Goal: Check status: Check status

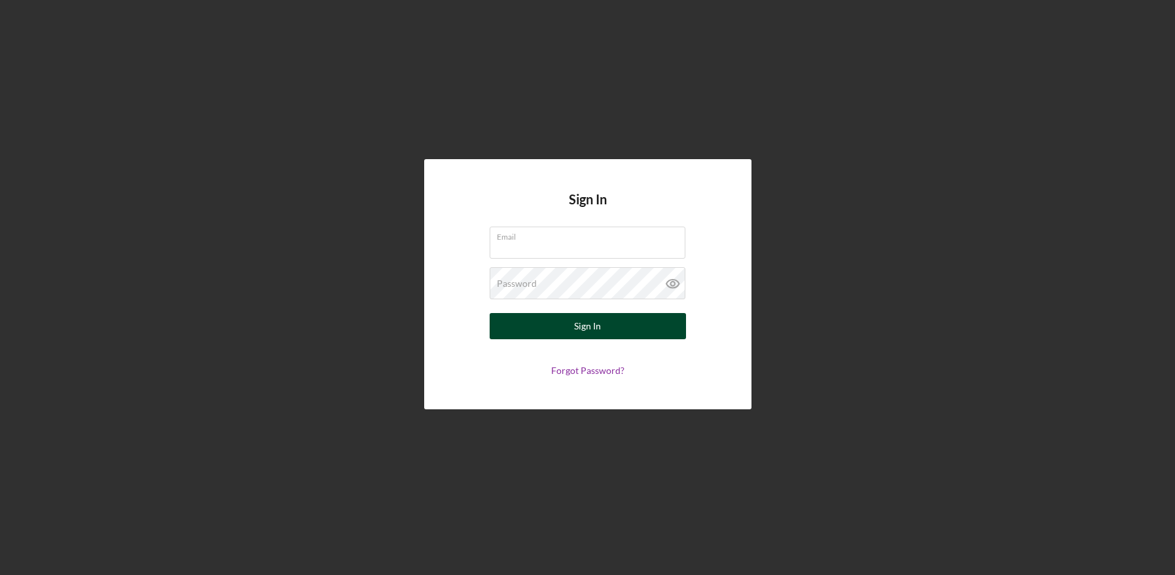
type input "[EMAIL_ADDRESS][DOMAIN_NAME]"
click at [594, 327] on div "Sign In" at bounding box center [587, 326] width 27 height 26
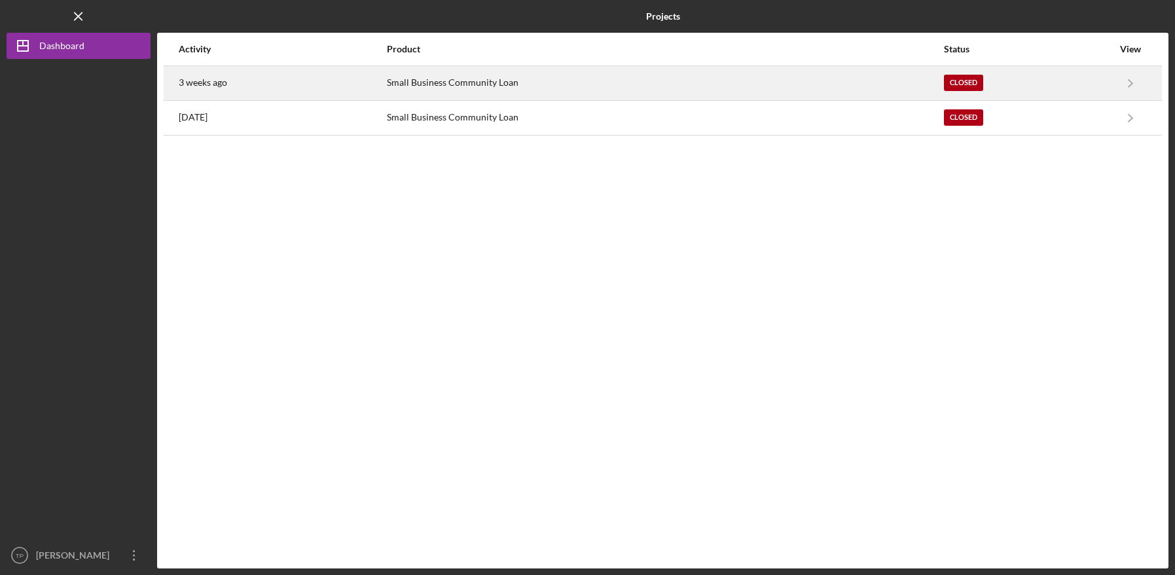
click at [1086, 80] on div "Closed" at bounding box center [1028, 83] width 169 height 33
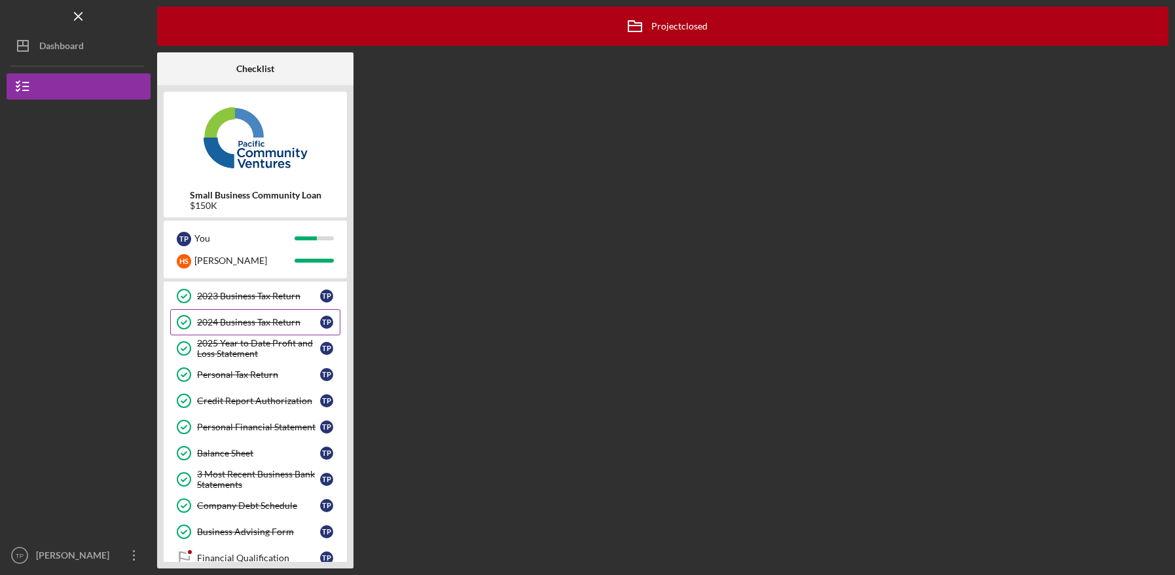
scroll to position [188, 0]
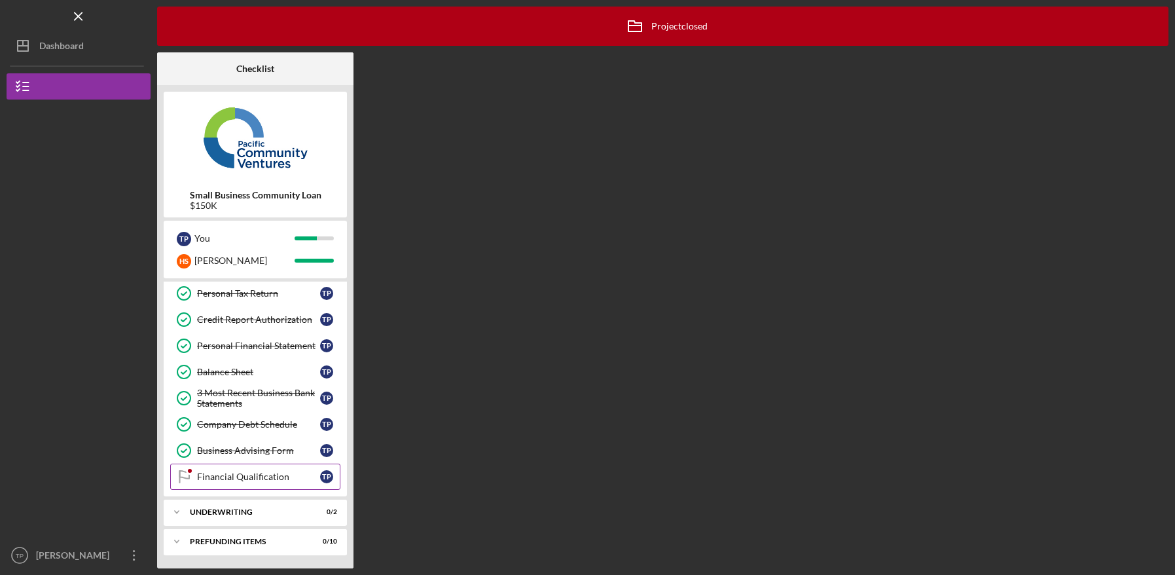
click at [262, 475] on div "Financial Qualification" at bounding box center [258, 476] width 123 height 10
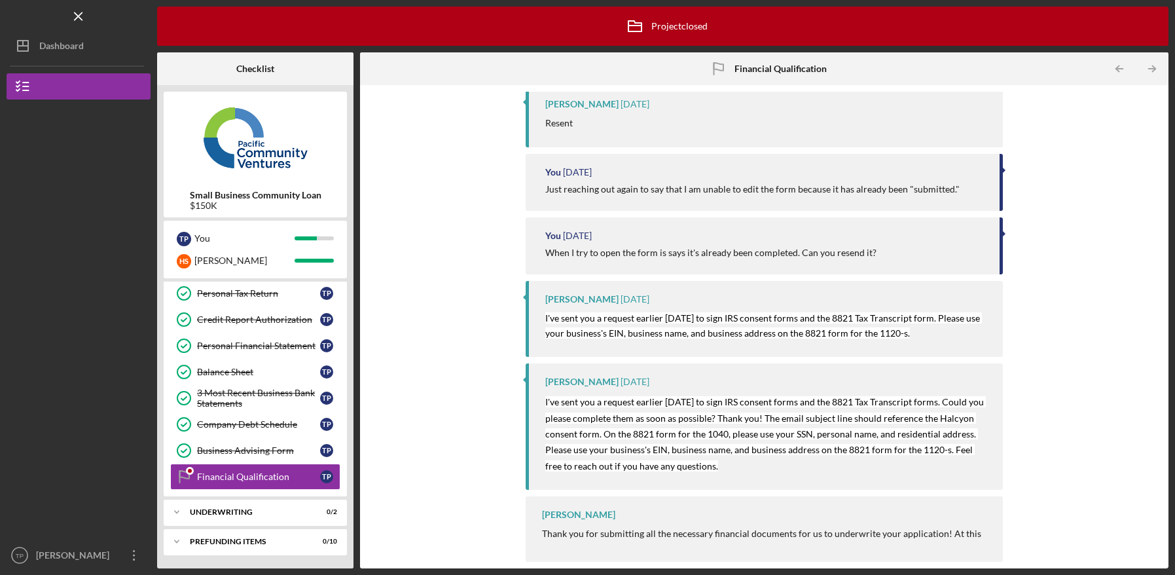
scroll to position [601, 0]
click at [249, 509] on div "Underwriting" at bounding box center [260, 512] width 141 height 8
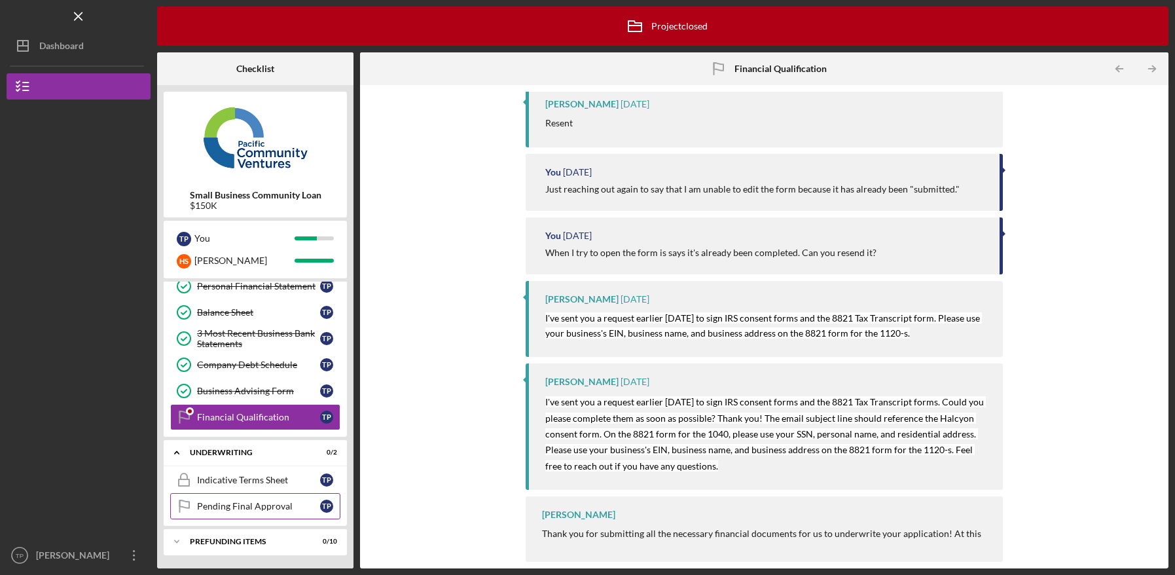
click at [230, 505] on div "Pending Final Approval" at bounding box center [258, 506] width 123 height 10
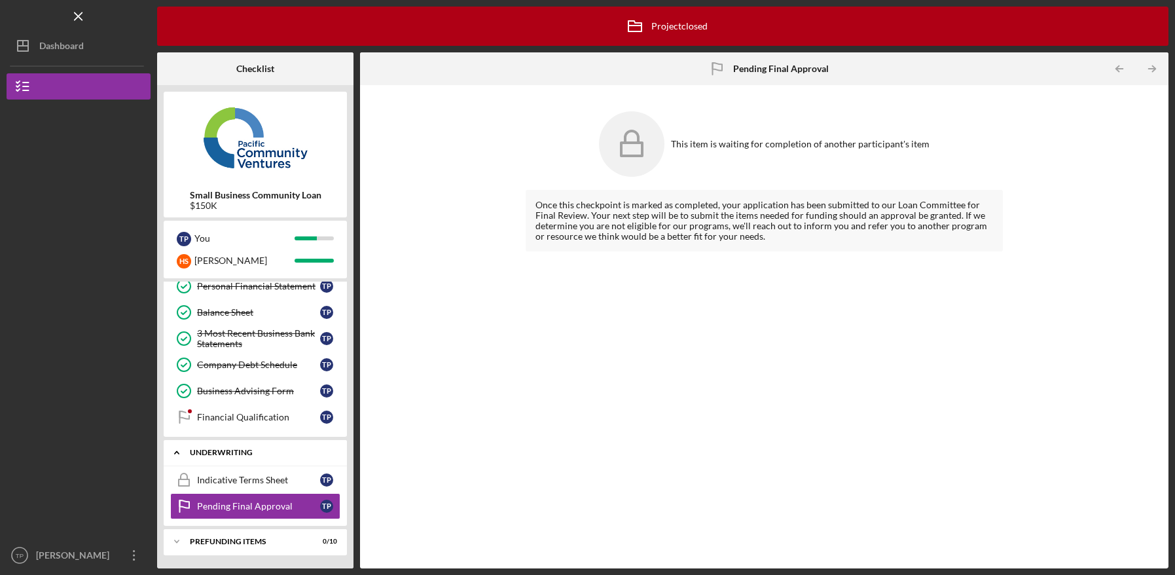
scroll to position [246, 0]
click at [240, 478] on div "Indicative Terms Sheet" at bounding box center [258, 481] width 123 height 10
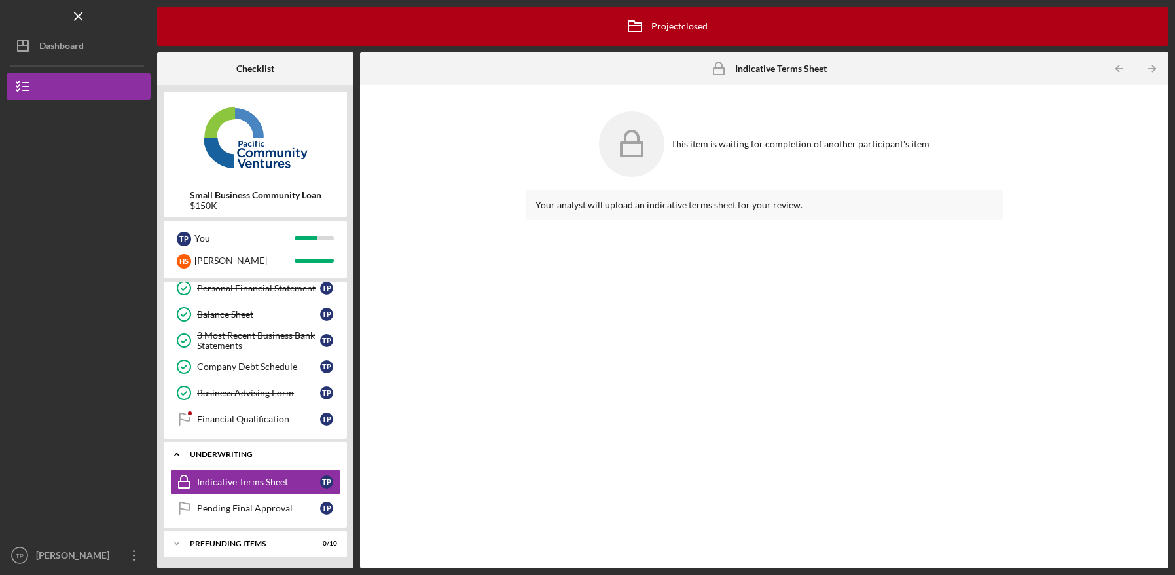
scroll to position [248, 0]
click at [242, 541] on div "Prefunding Items" at bounding box center [260, 541] width 141 height 8
click at [245, 507] on div "Pending Final Approval" at bounding box center [258, 506] width 123 height 10
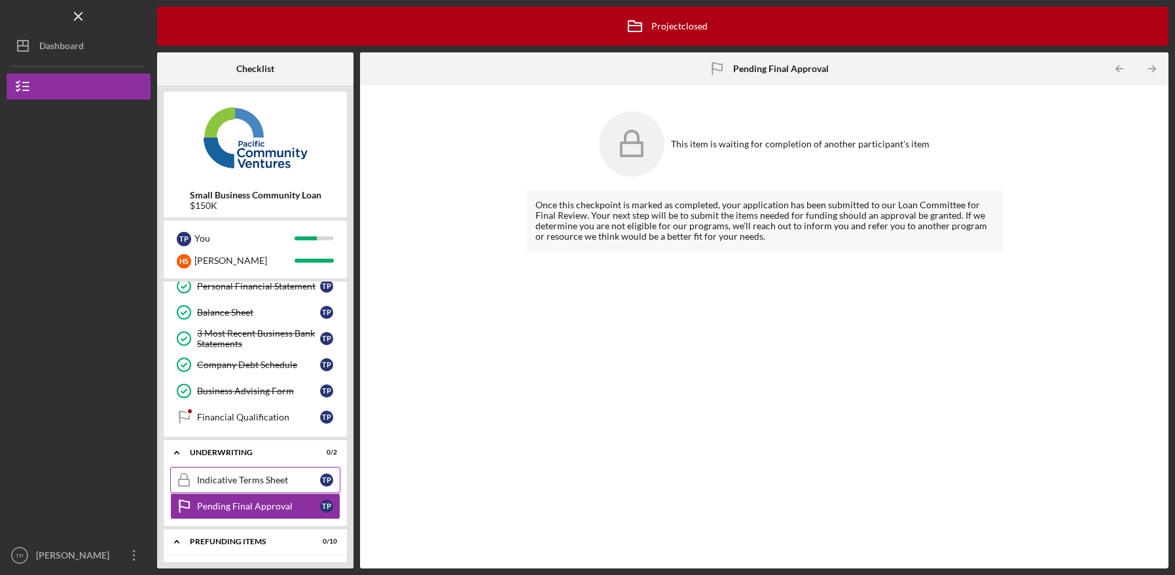
click at [266, 473] on link "Indicative Terms Sheet Indicative Terms Sheet T P" at bounding box center [255, 480] width 170 height 26
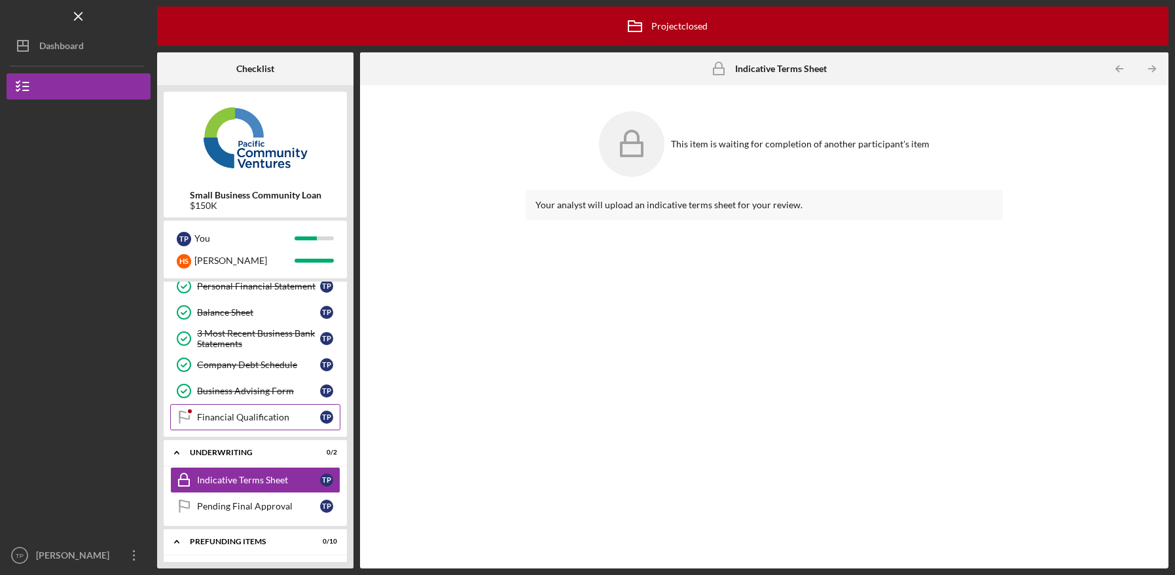
click at [257, 414] on div "Financial Qualification" at bounding box center [258, 417] width 123 height 10
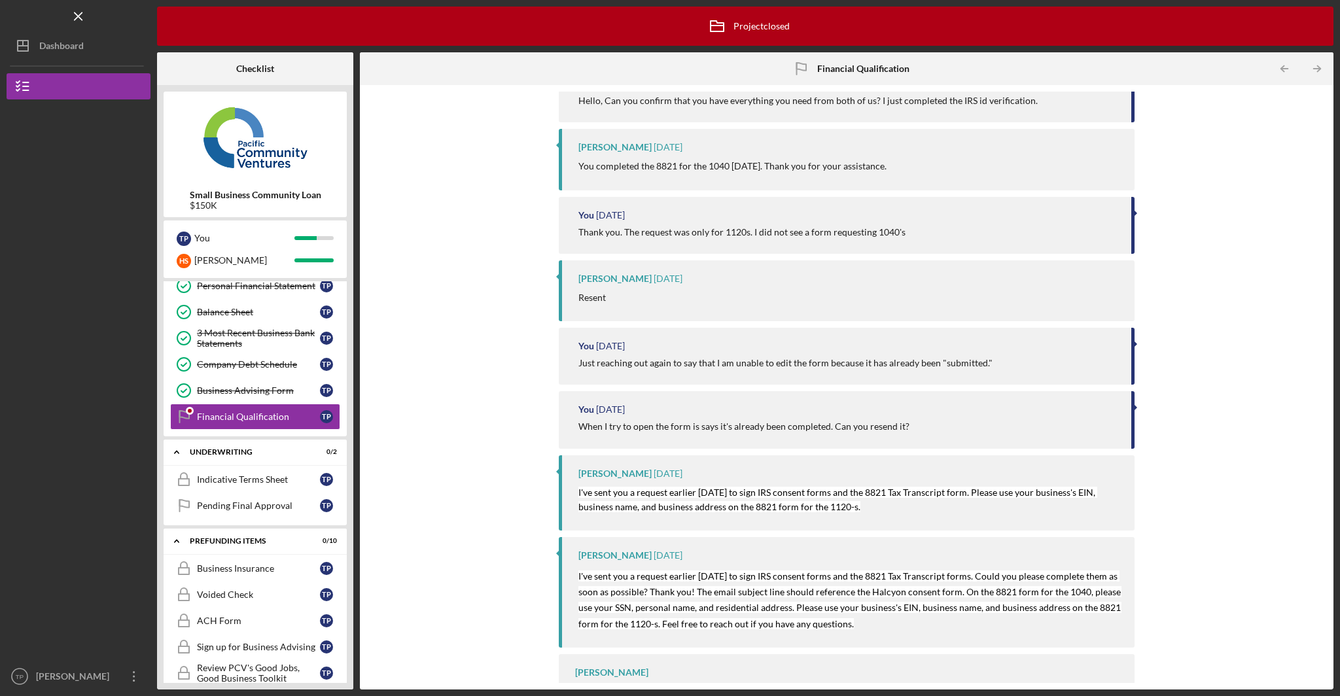
scroll to position [394, 0]
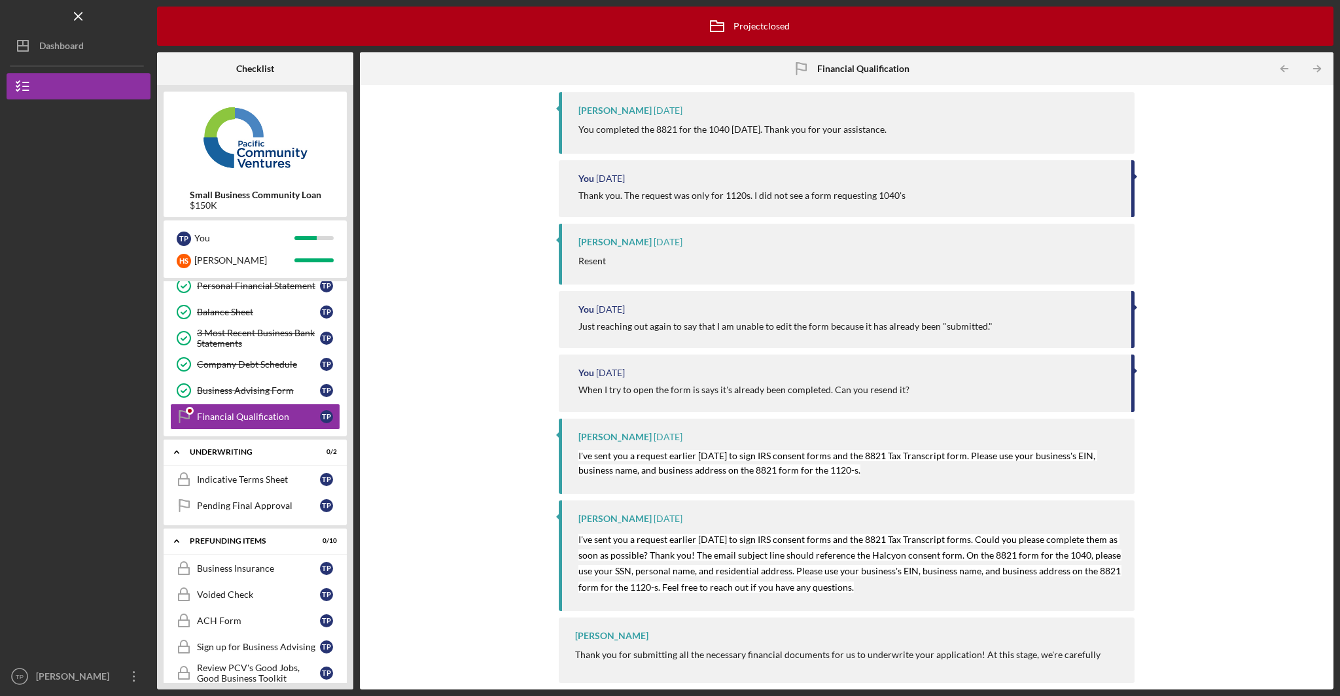
click at [984, 574] on p "Thank you for submitting all the necessary financial documents for us to underw…" at bounding box center [848, 684] width 547 height 73
click at [613, 574] on p "Thank you for submitting all the necessary financial documents for us to underw…" at bounding box center [848, 684] width 547 height 73
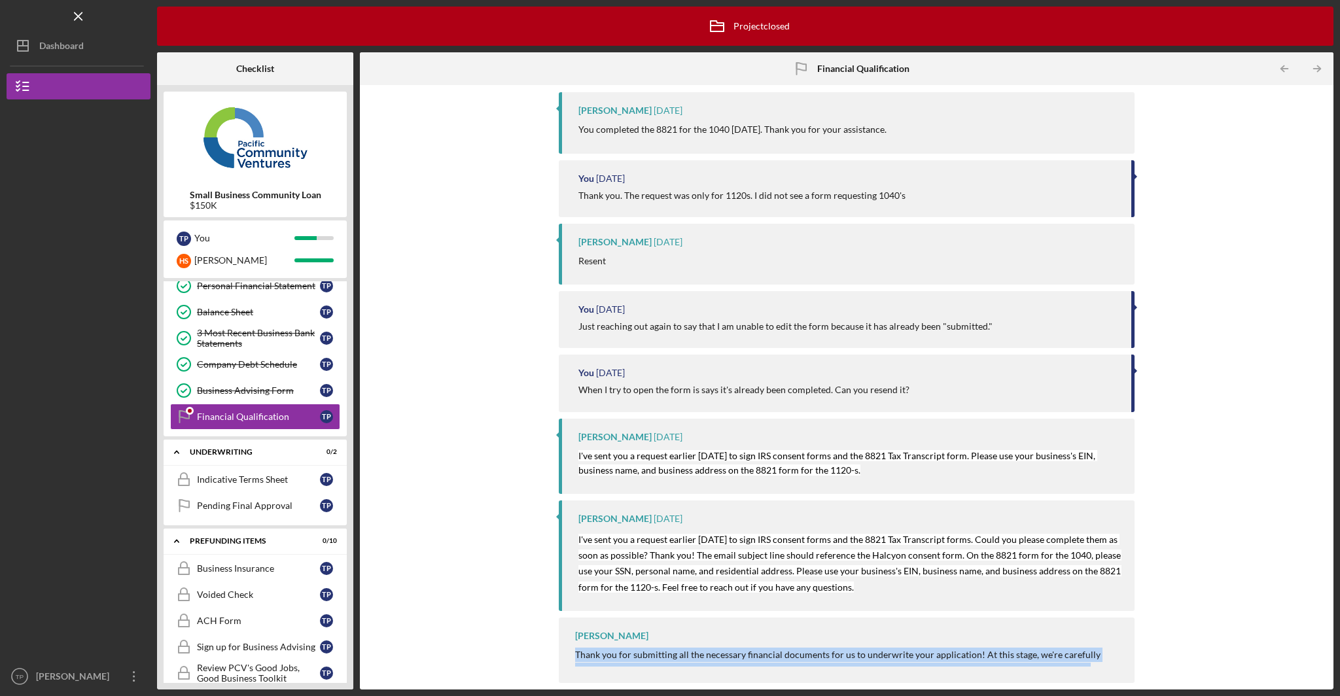
click at [613, 574] on p "Thank you for submitting all the necessary financial documents for us to underw…" at bounding box center [848, 684] width 547 height 73
click at [1087, 574] on p "Thank you for submitting all the necessary financial documents for us to underw…" at bounding box center [848, 684] width 547 height 73
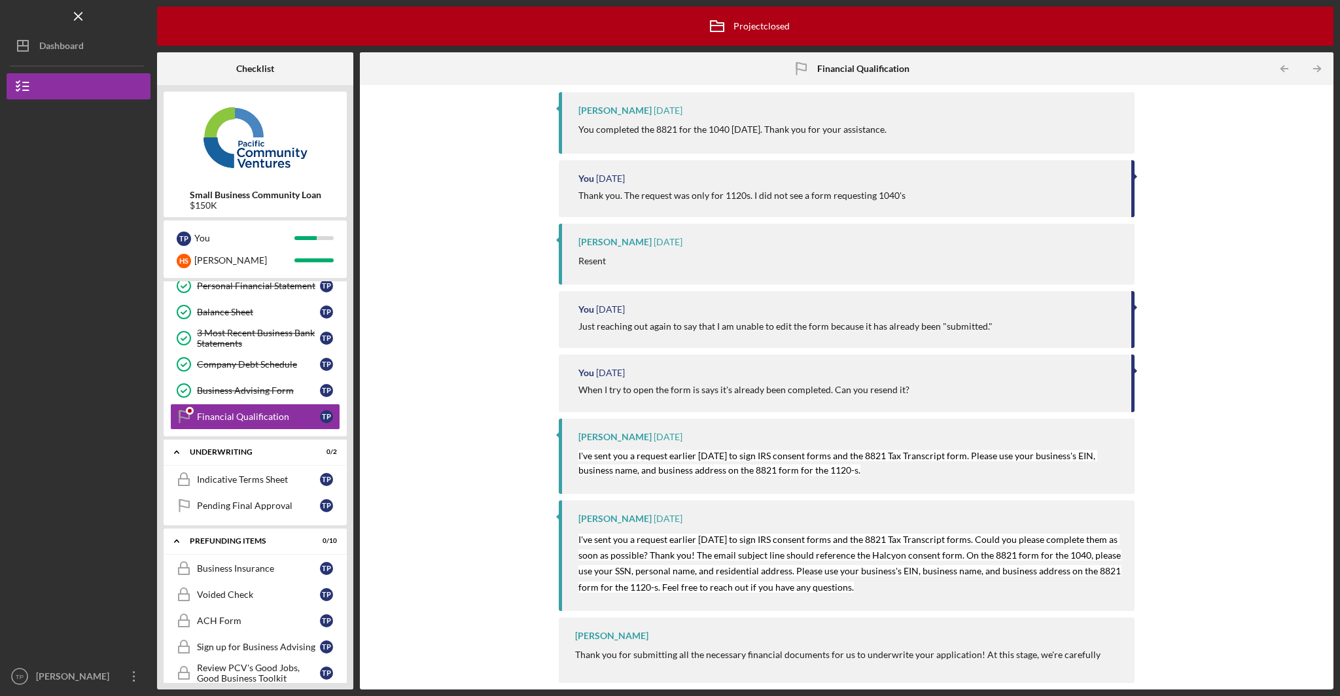
click at [1095, 574] on div "[PERSON_NAME] Thank you for submitting all the necessary financial documents fo…" at bounding box center [847, 650] width 577 height 65
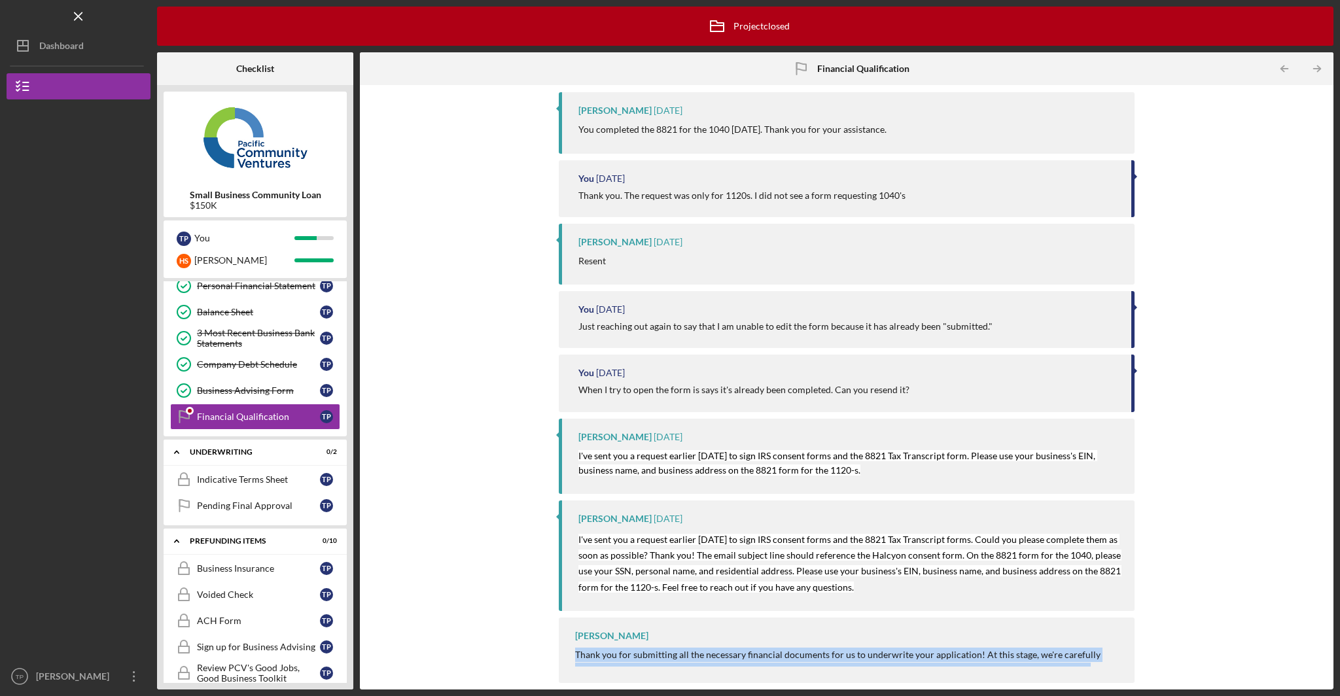
click at [1095, 574] on div "[PERSON_NAME] Thank you for submitting all the necessary financial documents fo…" at bounding box center [847, 650] width 577 height 65
click at [806, 574] on p "Thank you for submitting all the necessary financial documents for us to underw…" at bounding box center [848, 684] width 547 height 73
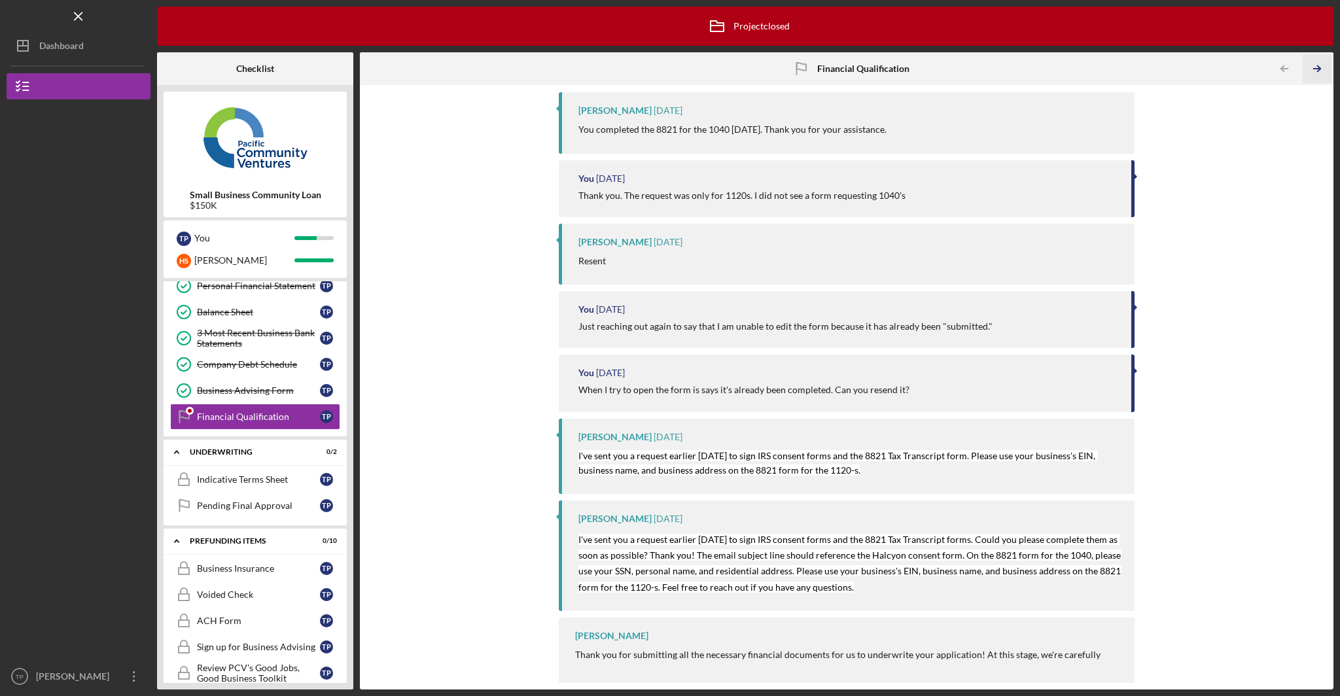
click at [1174, 65] on icon "Icon/Table Pagination Arrow" at bounding box center [1317, 68] width 29 height 29
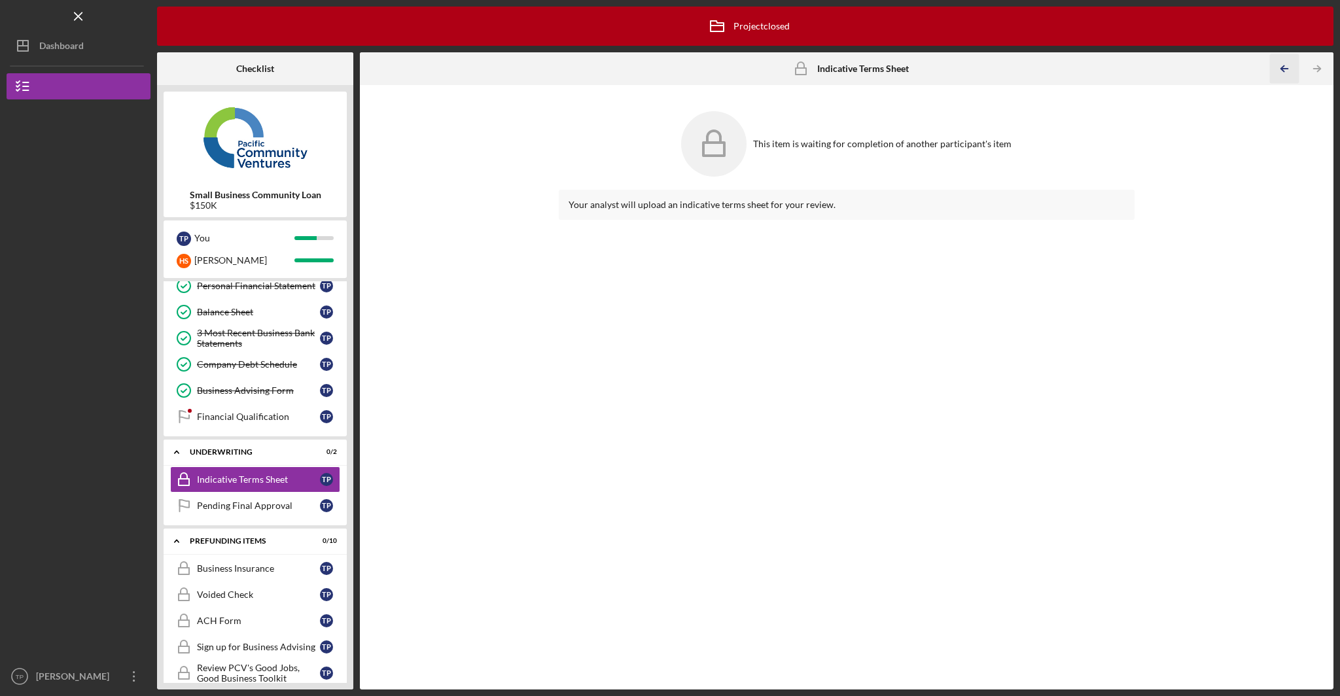
click at [1174, 67] on polyline "button" at bounding box center [1282, 69] width 3 height 6
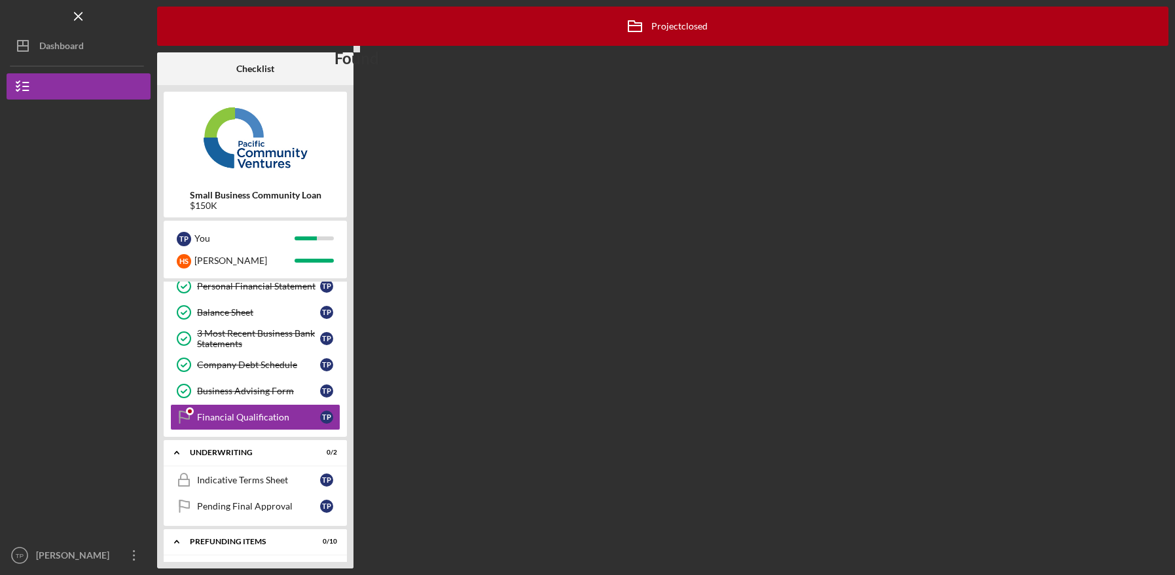
scroll to position [248, 0]
